Goal: Check status: Check status

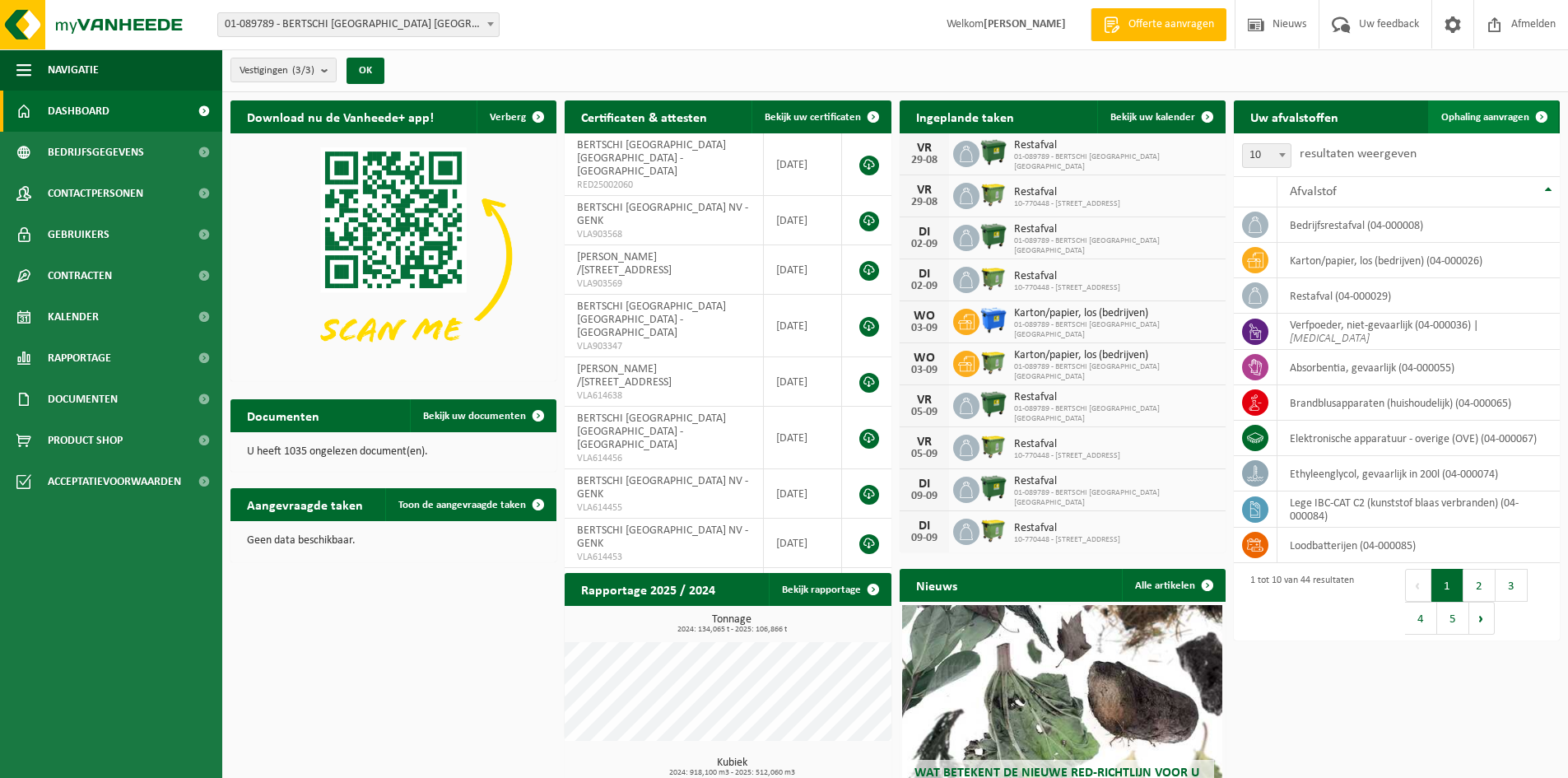
click at [1480, 119] on span "Ophaling aanvragen" at bounding box center [1485, 117] width 88 height 11
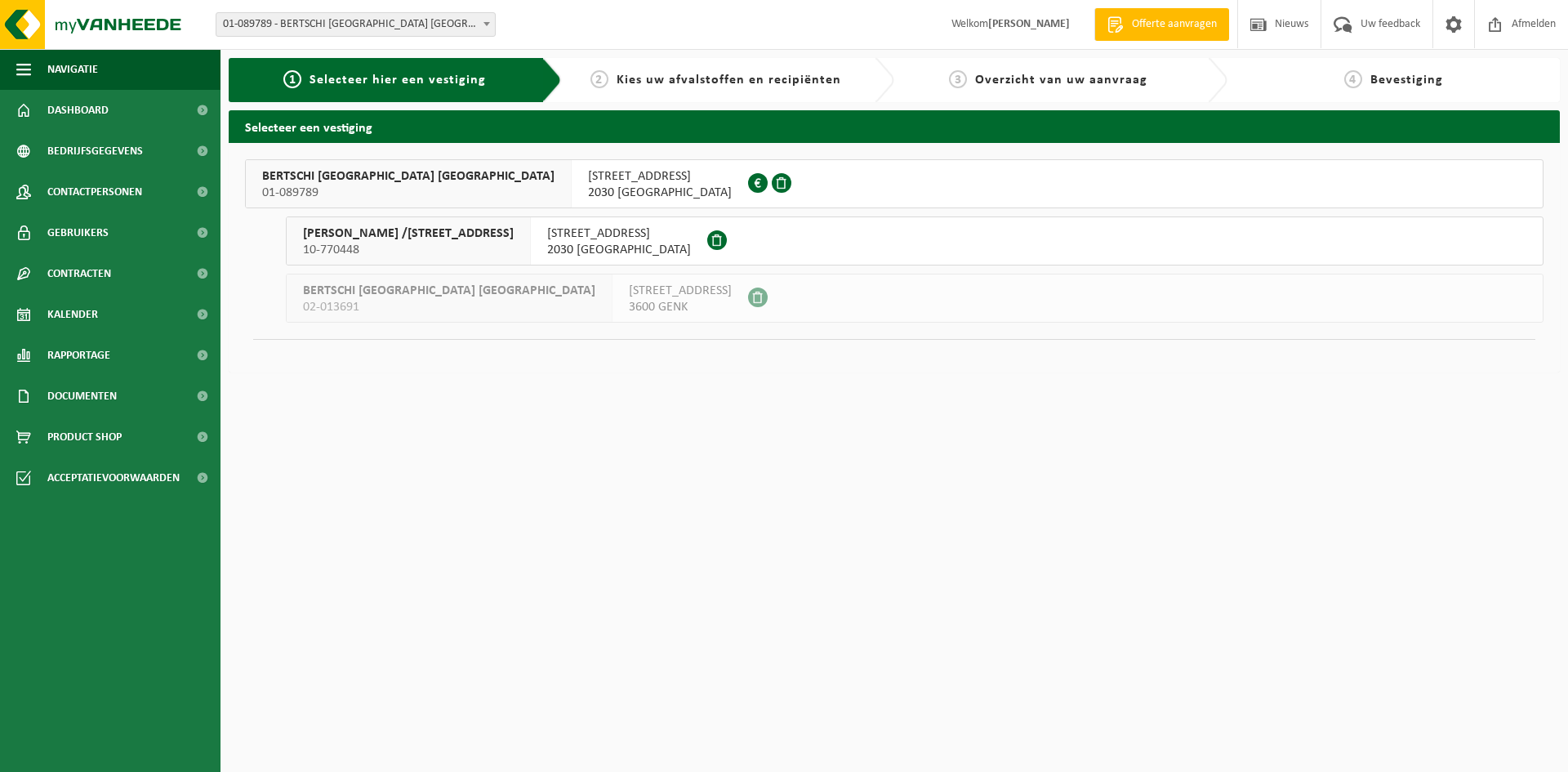
click at [353, 191] on span "01-089789" at bounding box center [409, 193] width 293 height 17
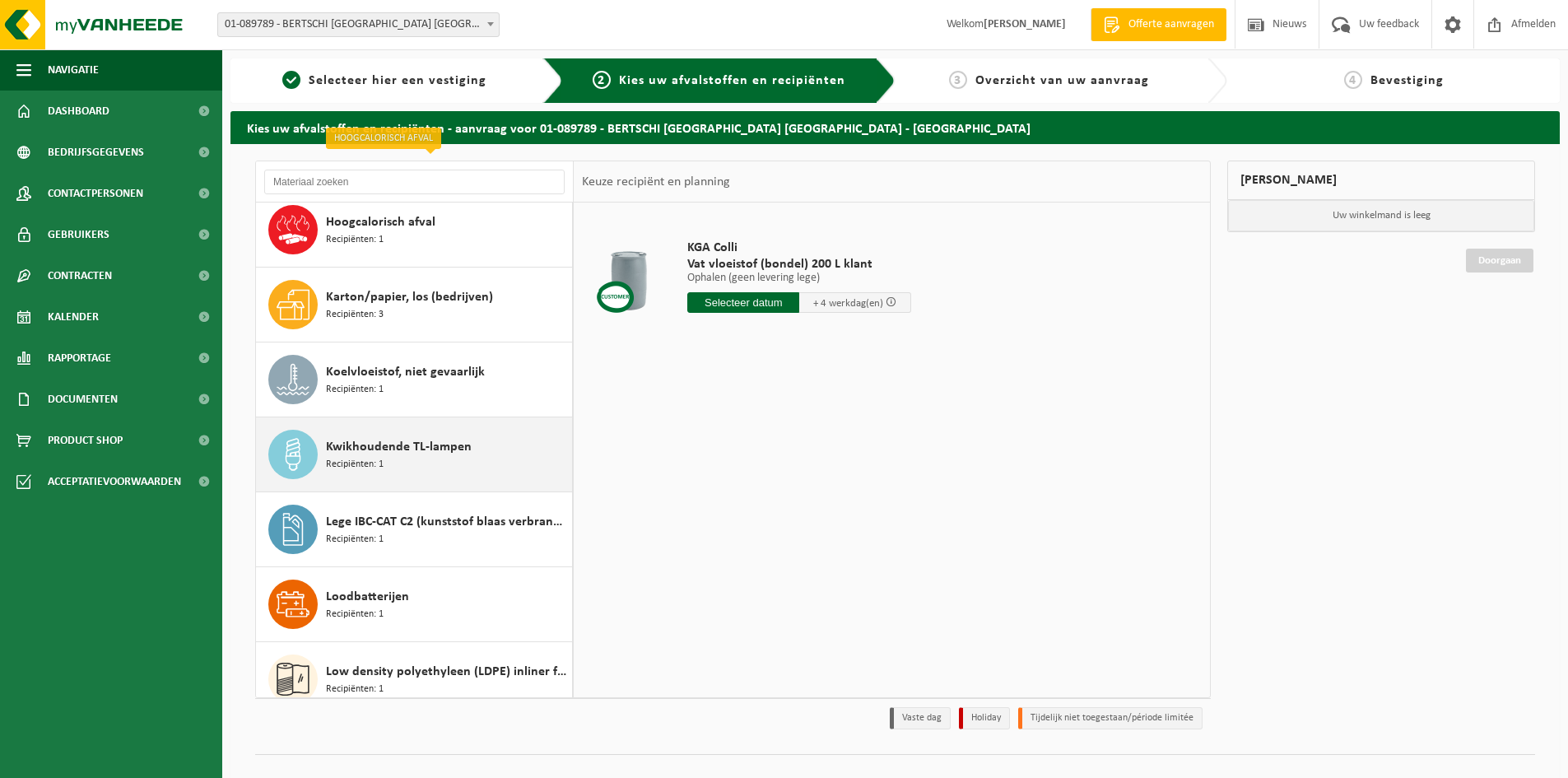
scroll to position [1070, 0]
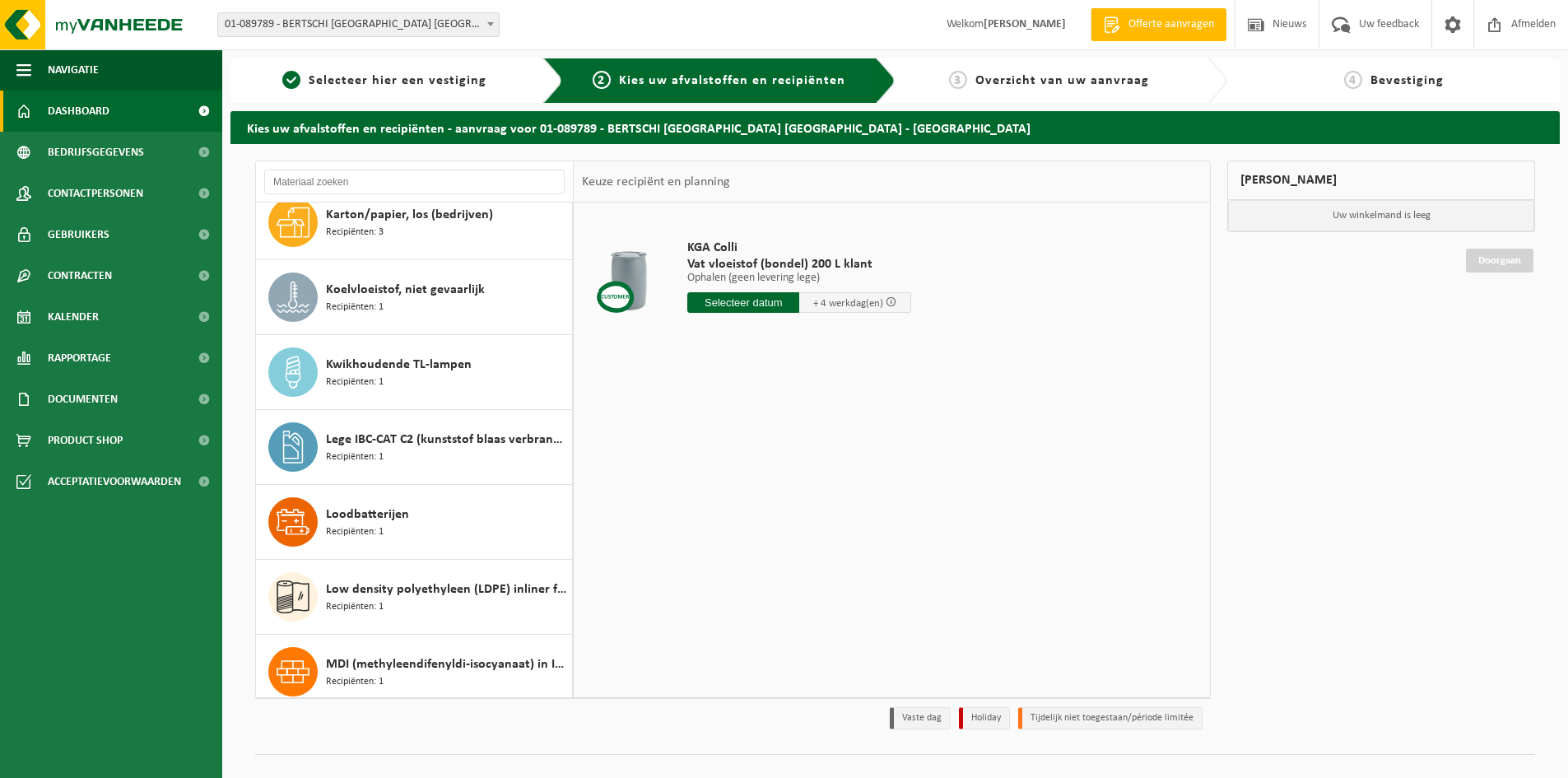
click at [61, 111] on span "Dashboard" at bounding box center [78, 111] width 61 height 42
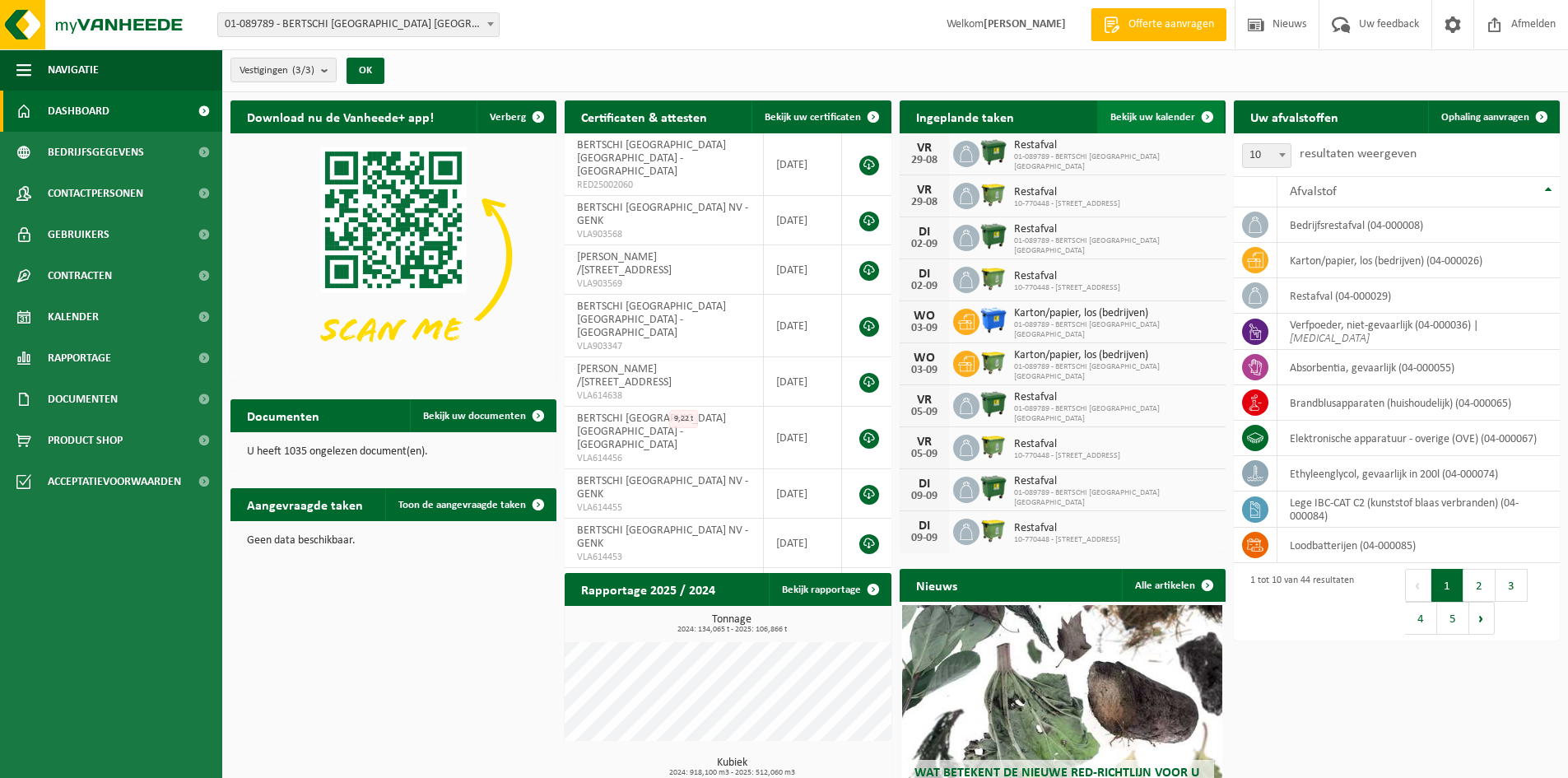
click at [1139, 121] on span "Bekijk uw kalender" at bounding box center [1153, 117] width 85 height 11
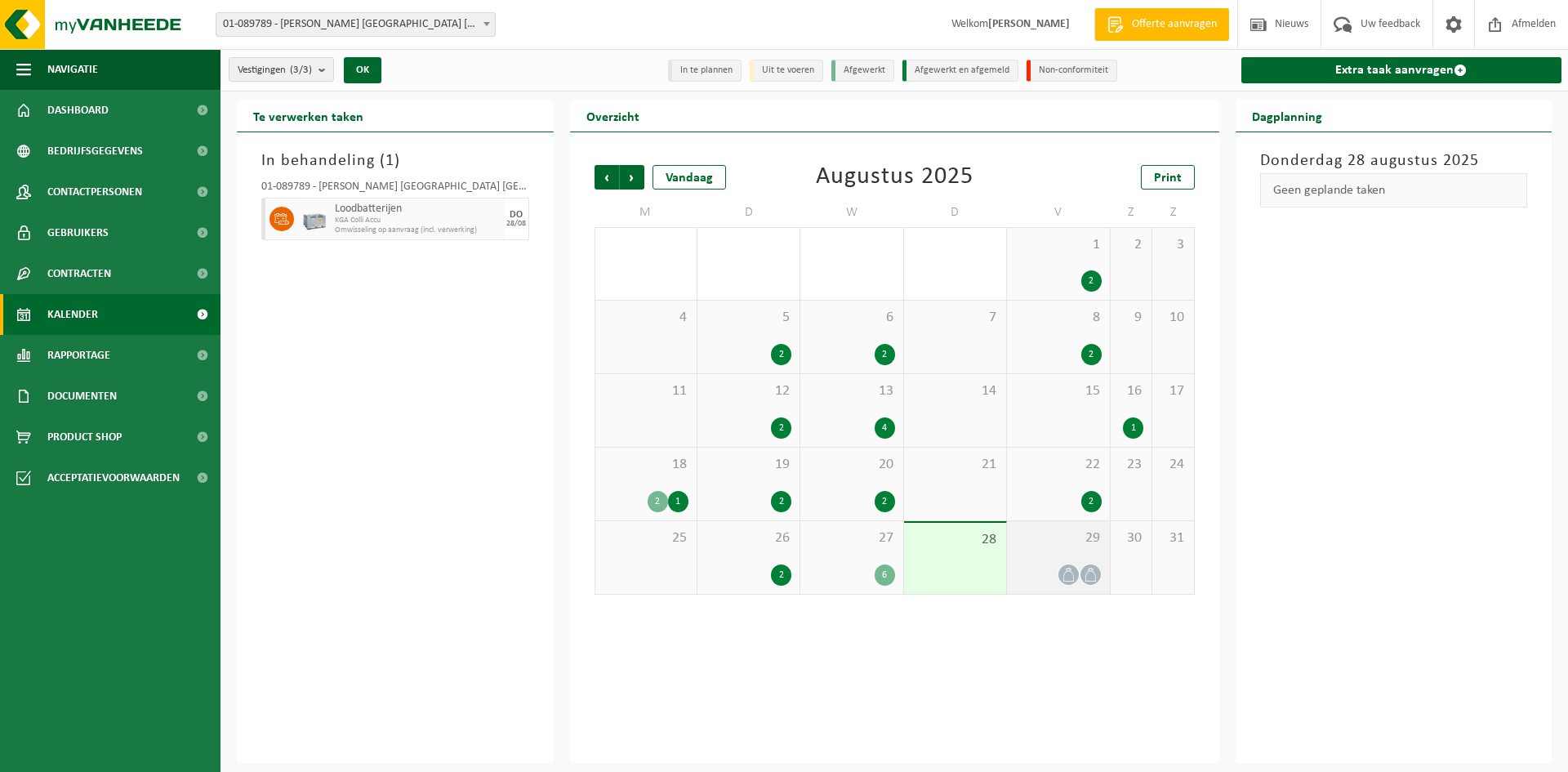
click at [1016, 560] on div "29" at bounding box center [1058, 557] width 102 height 73
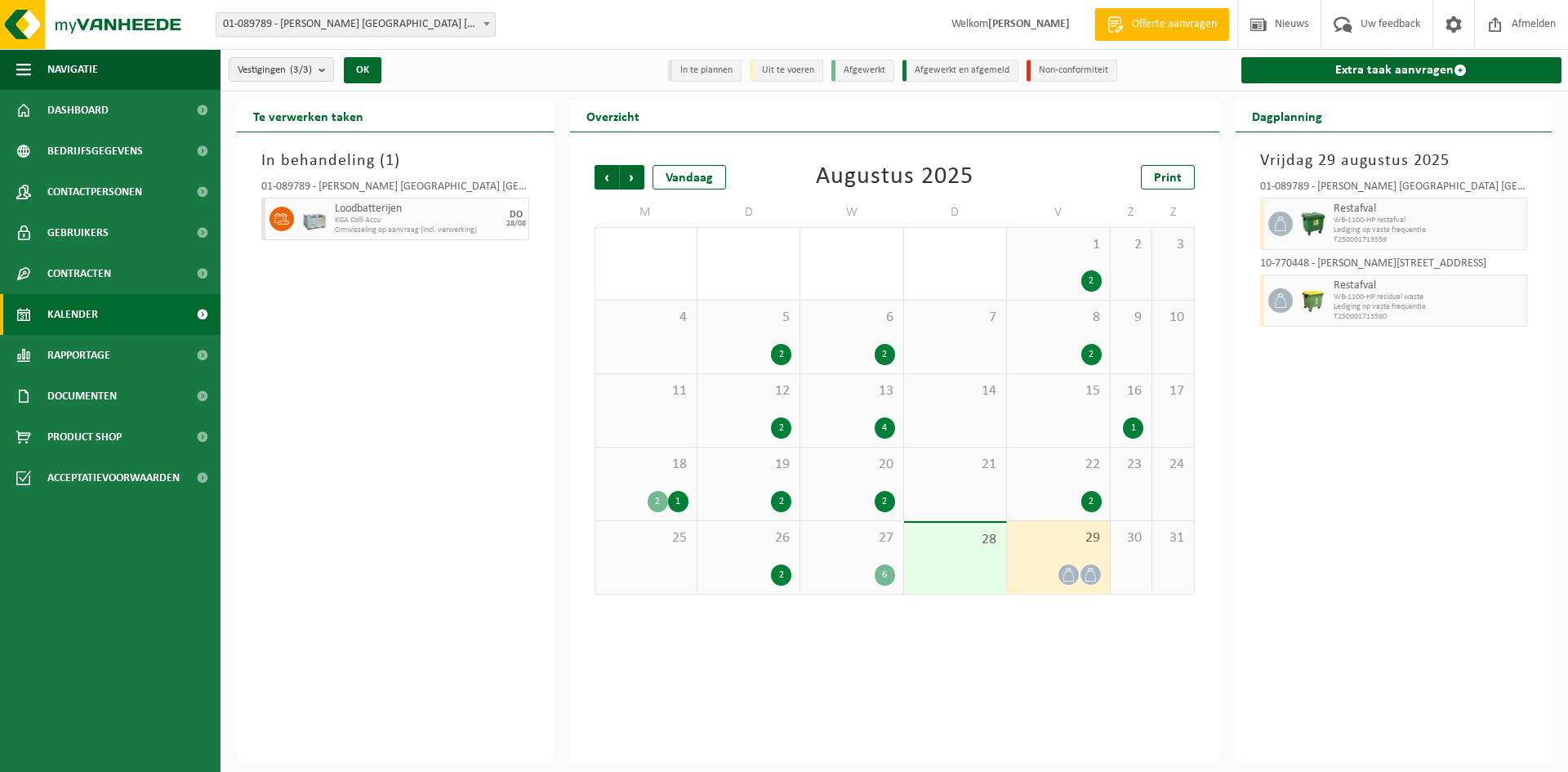
click at [890, 561] on div "27 6" at bounding box center [852, 557] width 102 height 73
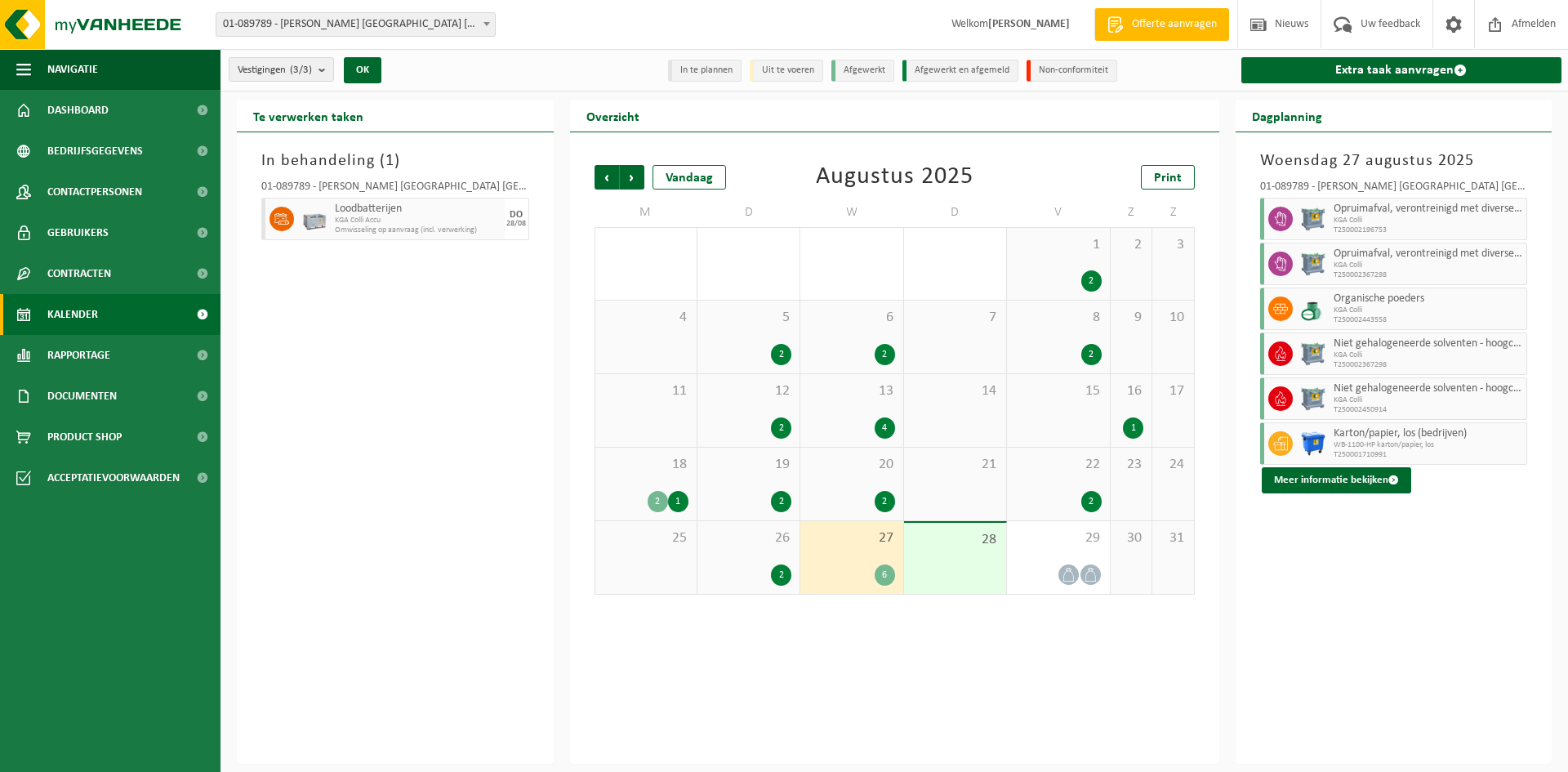
click at [1082, 492] on div "2" at bounding box center [1058, 502] width 85 height 22
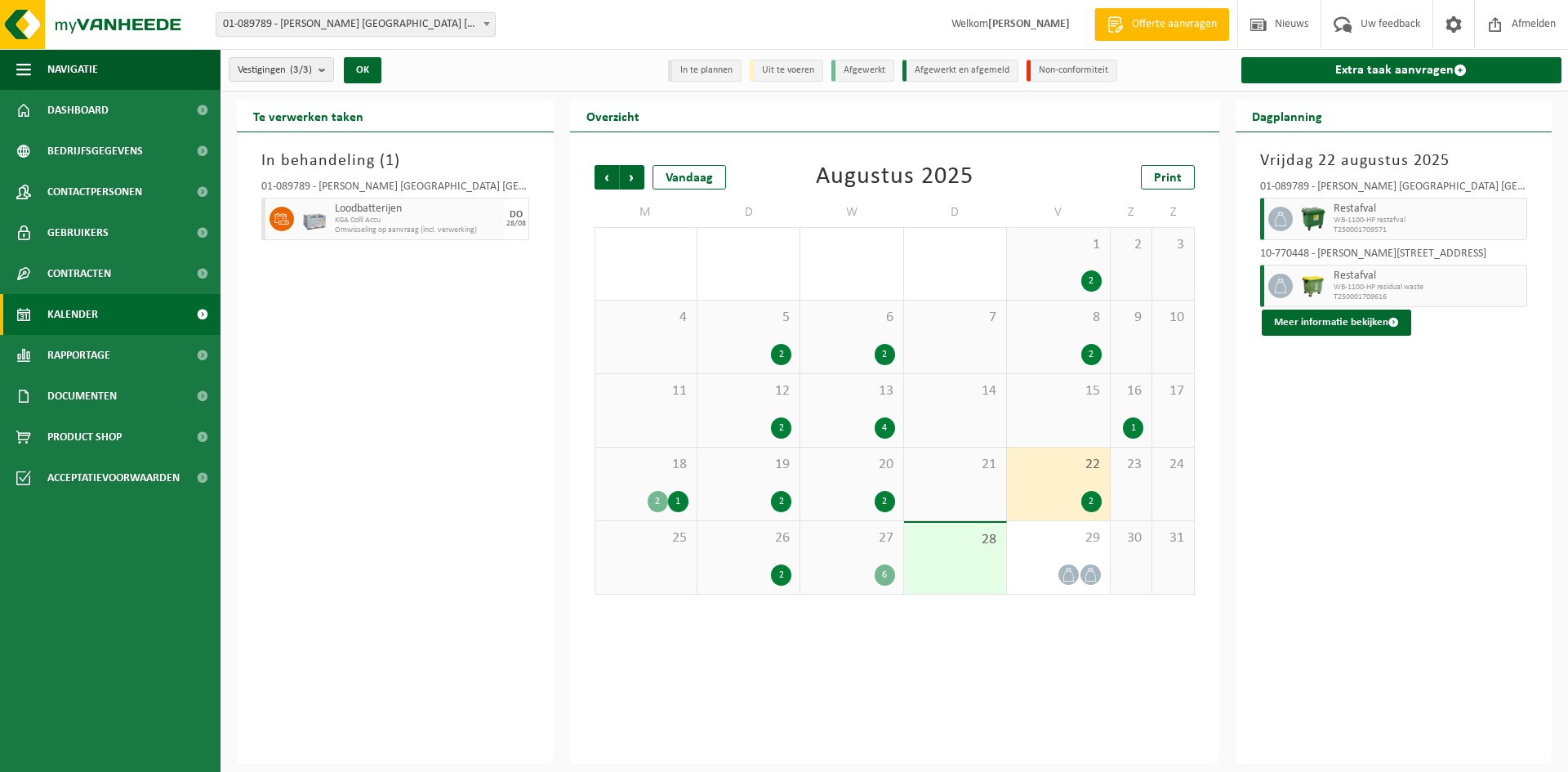
click at [665, 489] on div "18 2 1" at bounding box center [645, 484] width 101 height 73
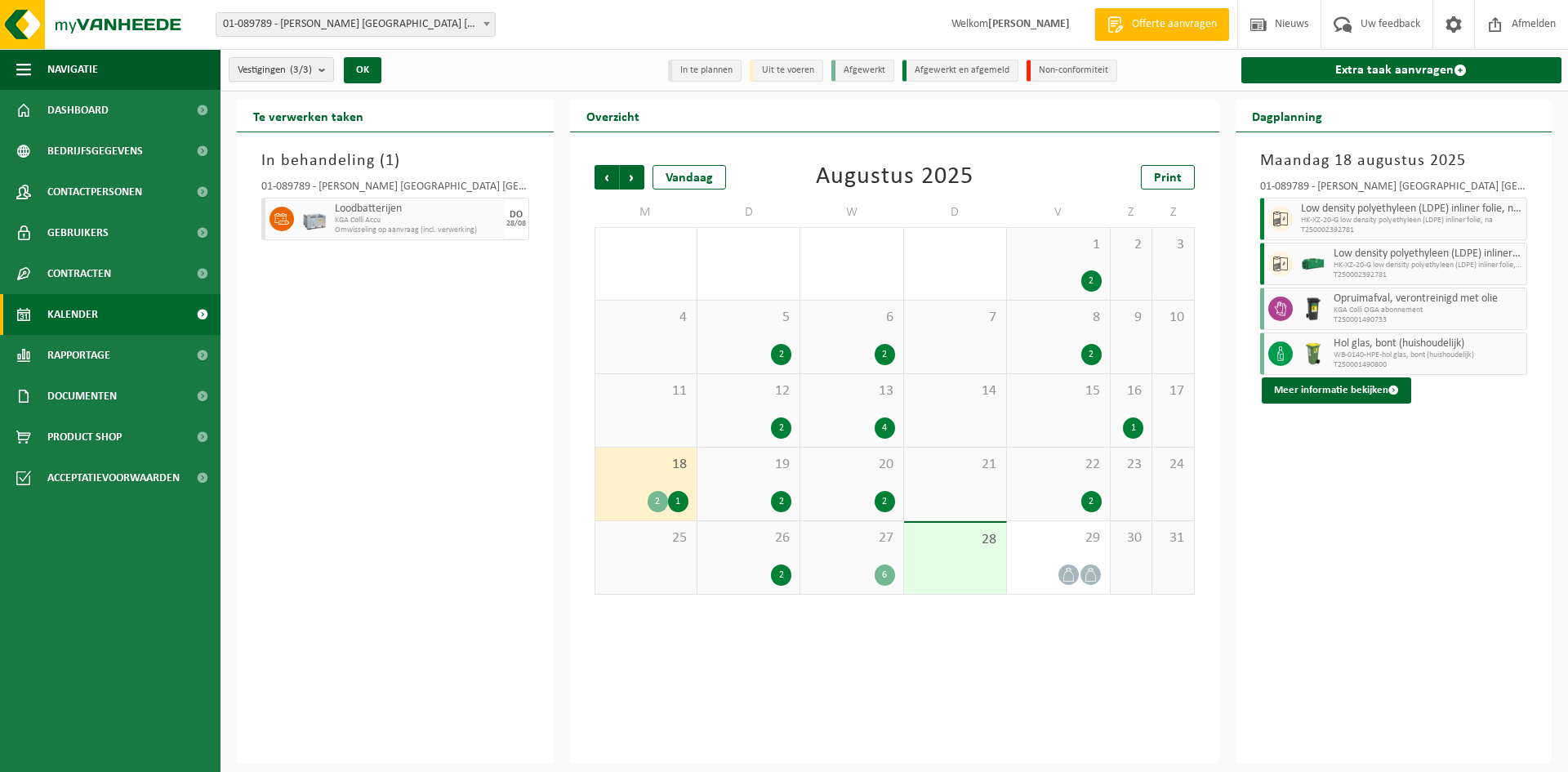
click at [766, 587] on div "26 2" at bounding box center [749, 557] width 102 height 73
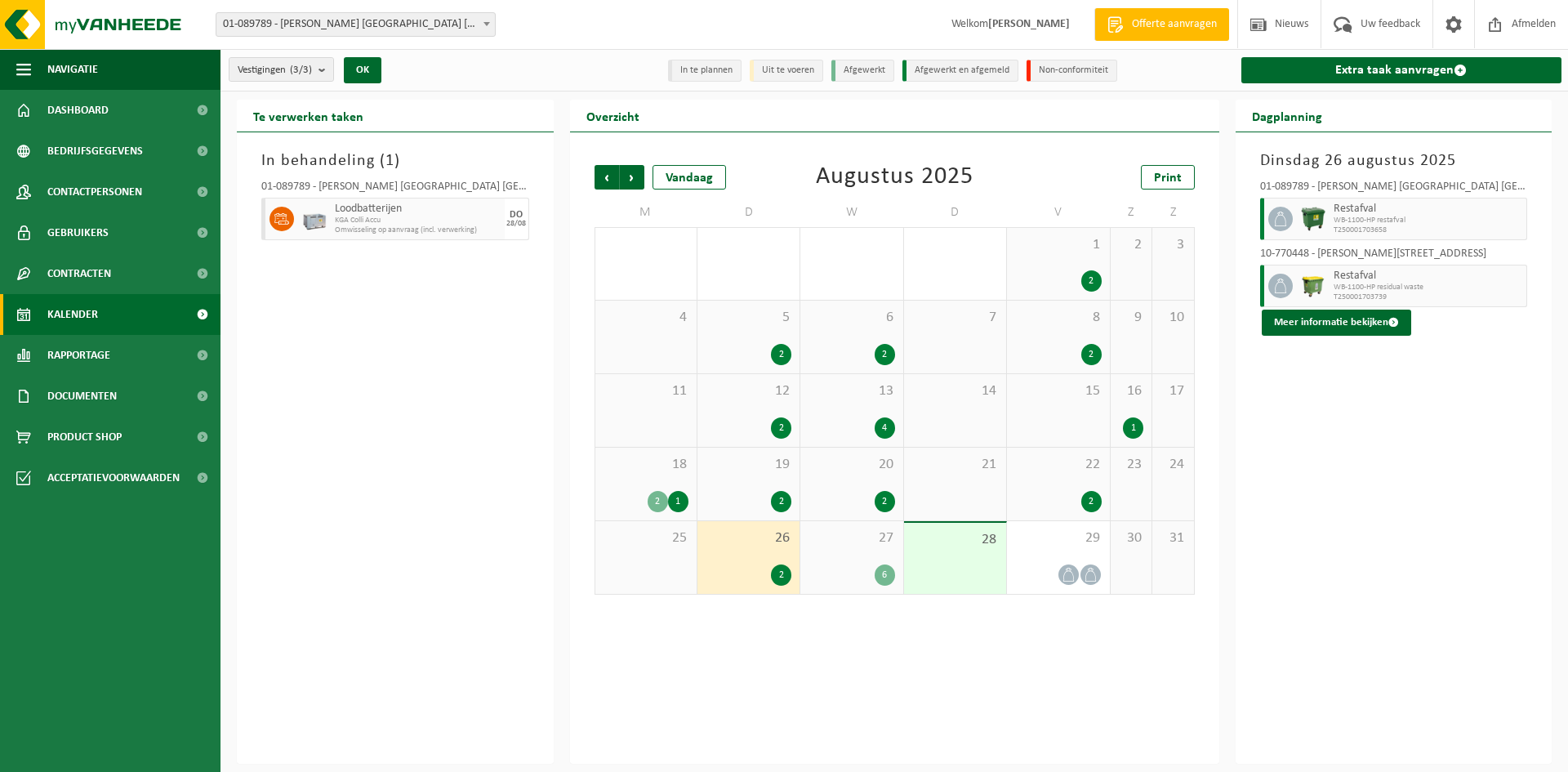
click at [852, 558] on div "27 6" at bounding box center [852, 557] width 102 height 73
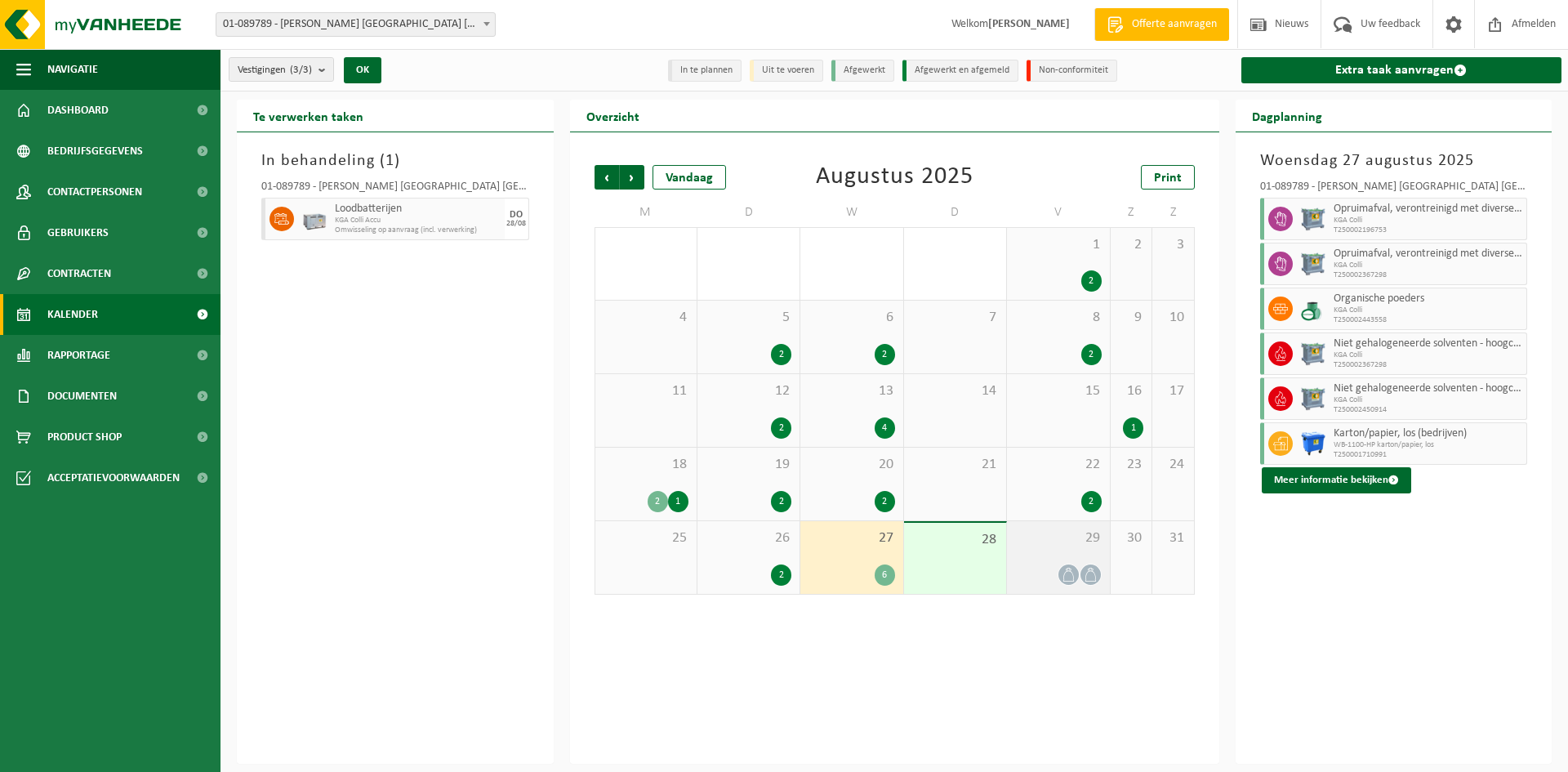
click at [1060, 559] on div "29" at bounding box center [1058, 557] width 102 height 73
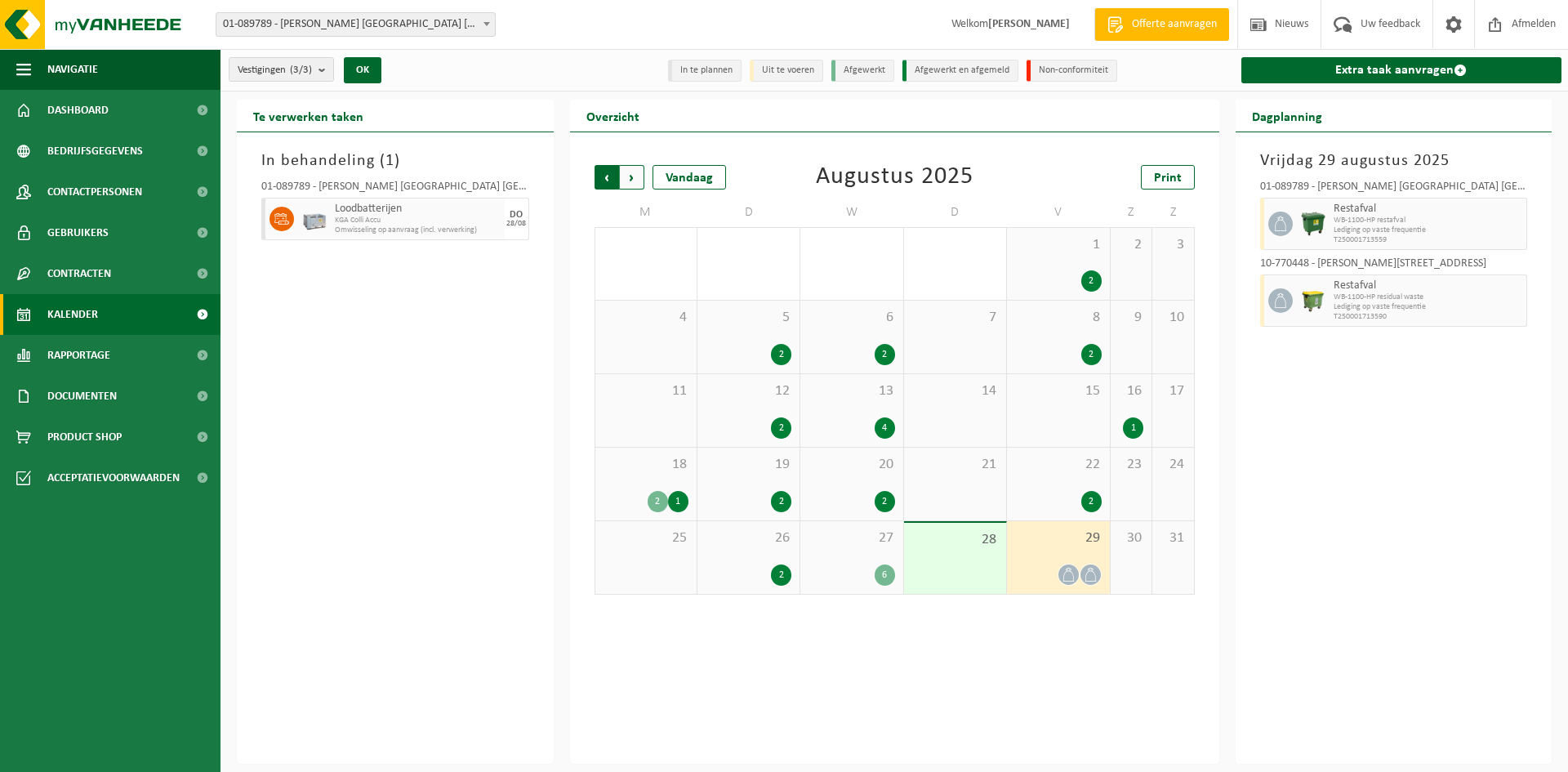
click at [638, 172] on span "Volgende" at bounding box center [632, 177] width 25 height 25
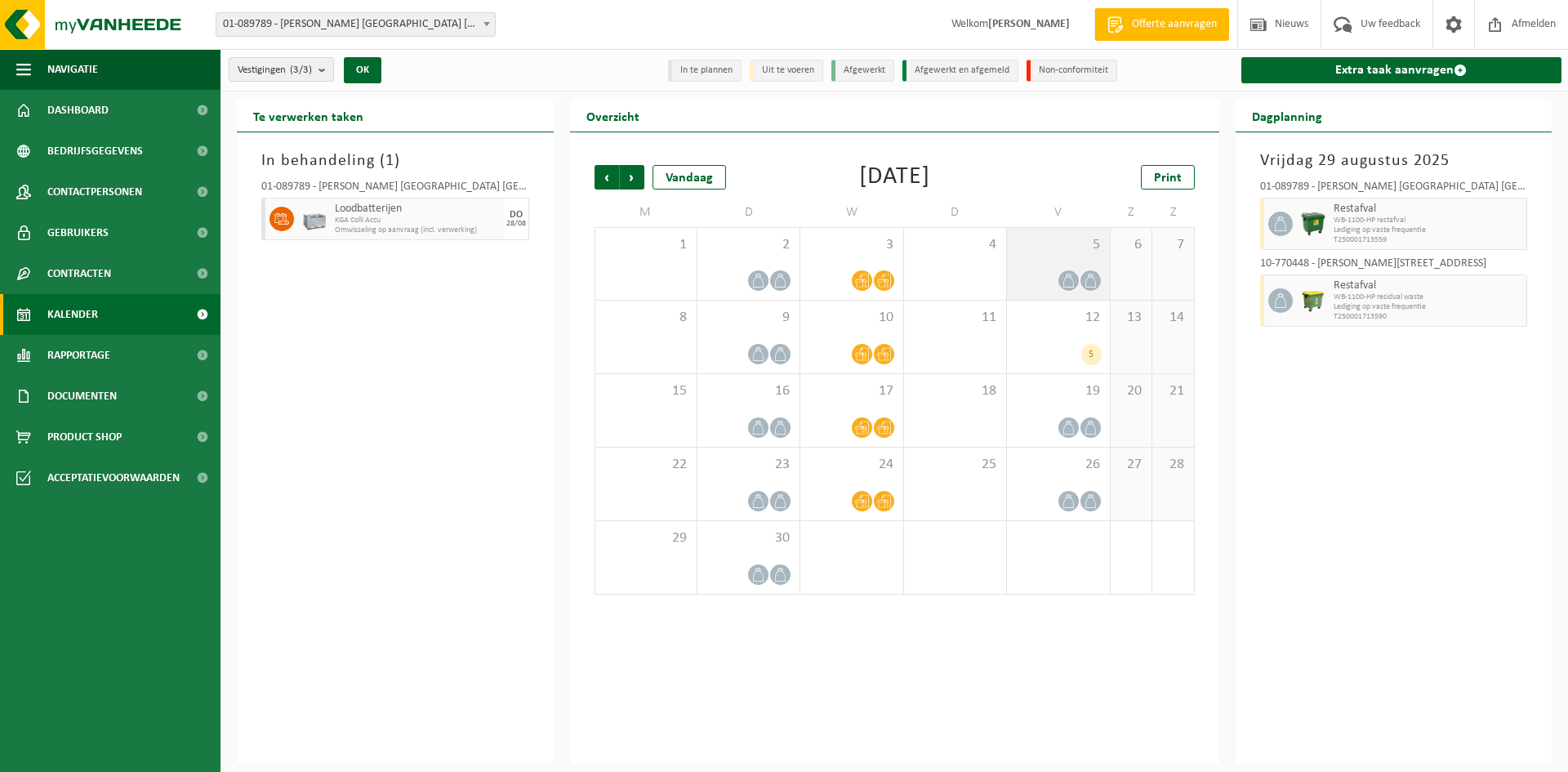
click at [1043, 264] on div "5" at bounding box center [1058, 263] width 102 height 72
click at [1062, 338] on div "12 5" at bounding box center [1058, 337] width 102 height 73
